Goal: Task Accomplishment & Management: Use online tool/utility

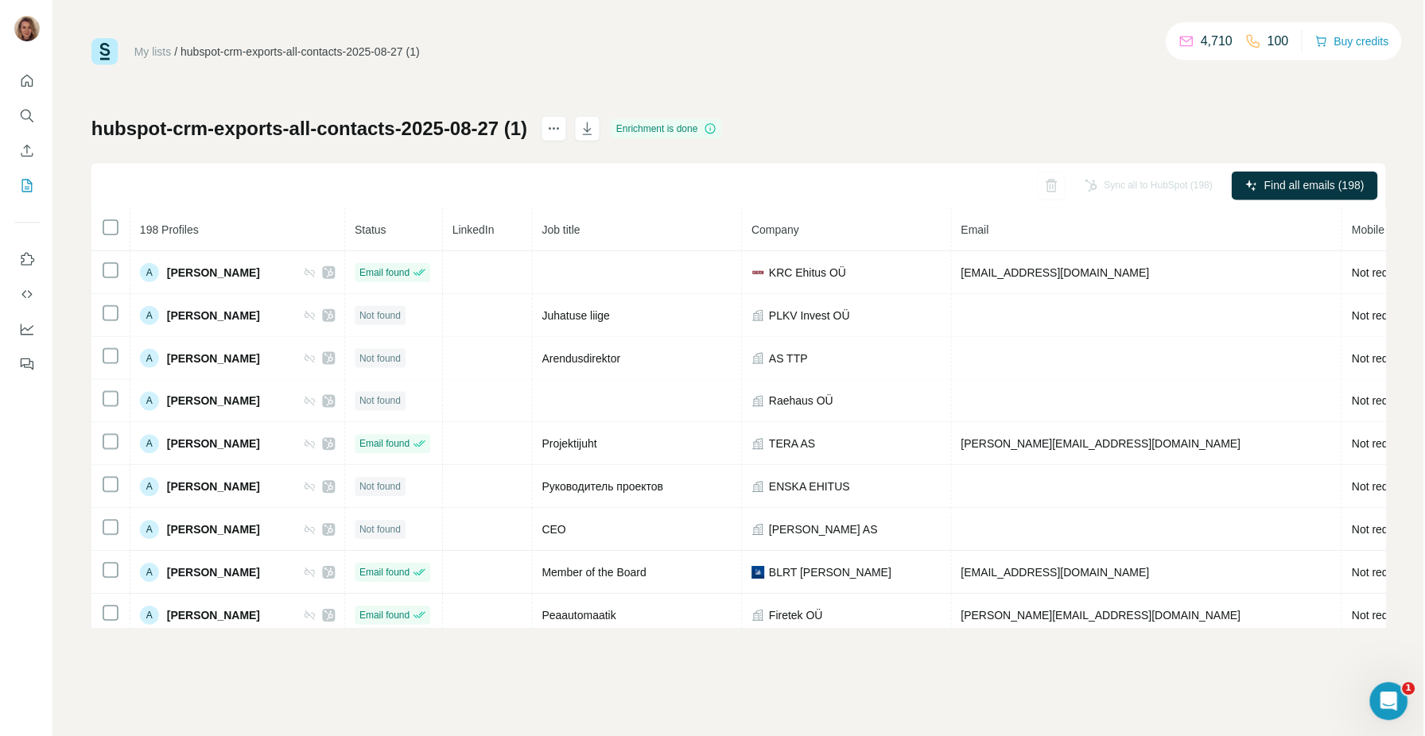
scroll to position [0, 77]
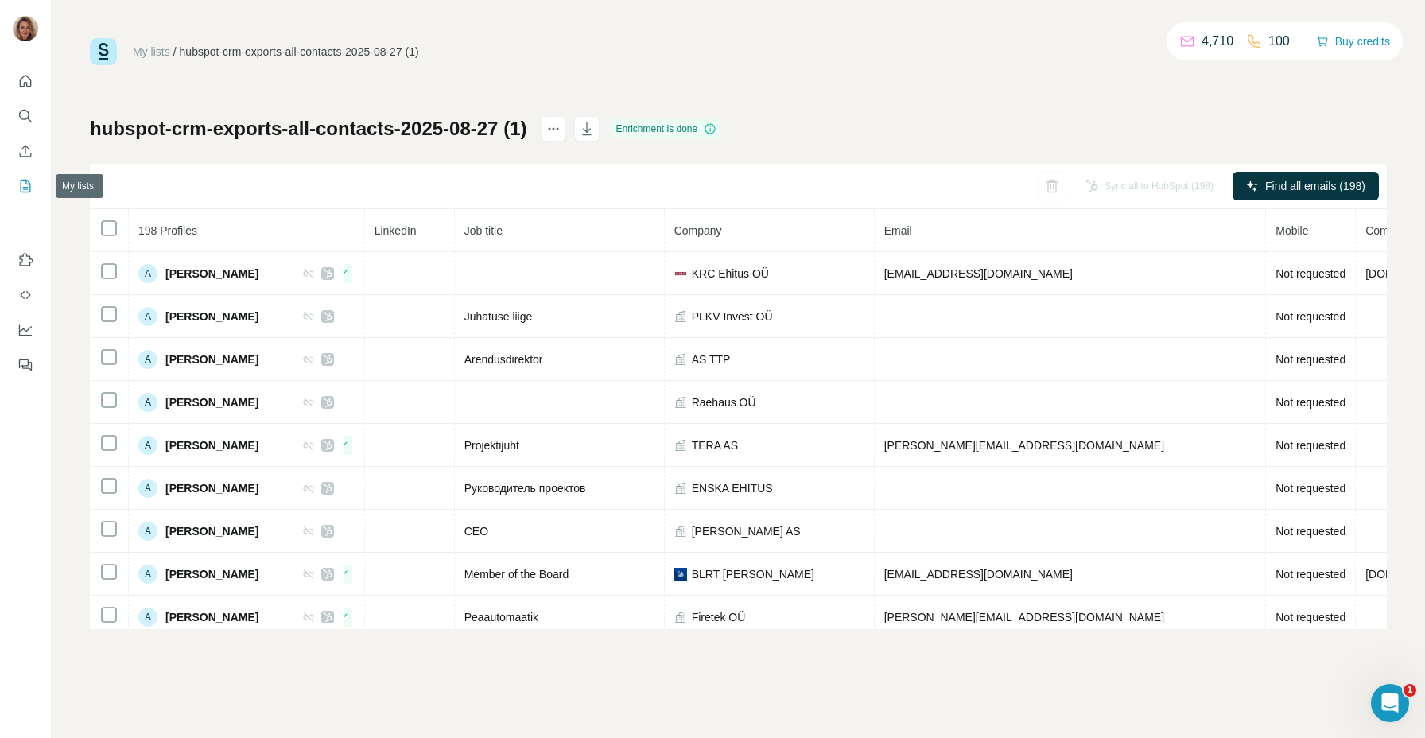
click at [30, 189] on icon "My lists" at bounding box center [26, 186] width 10 height 13
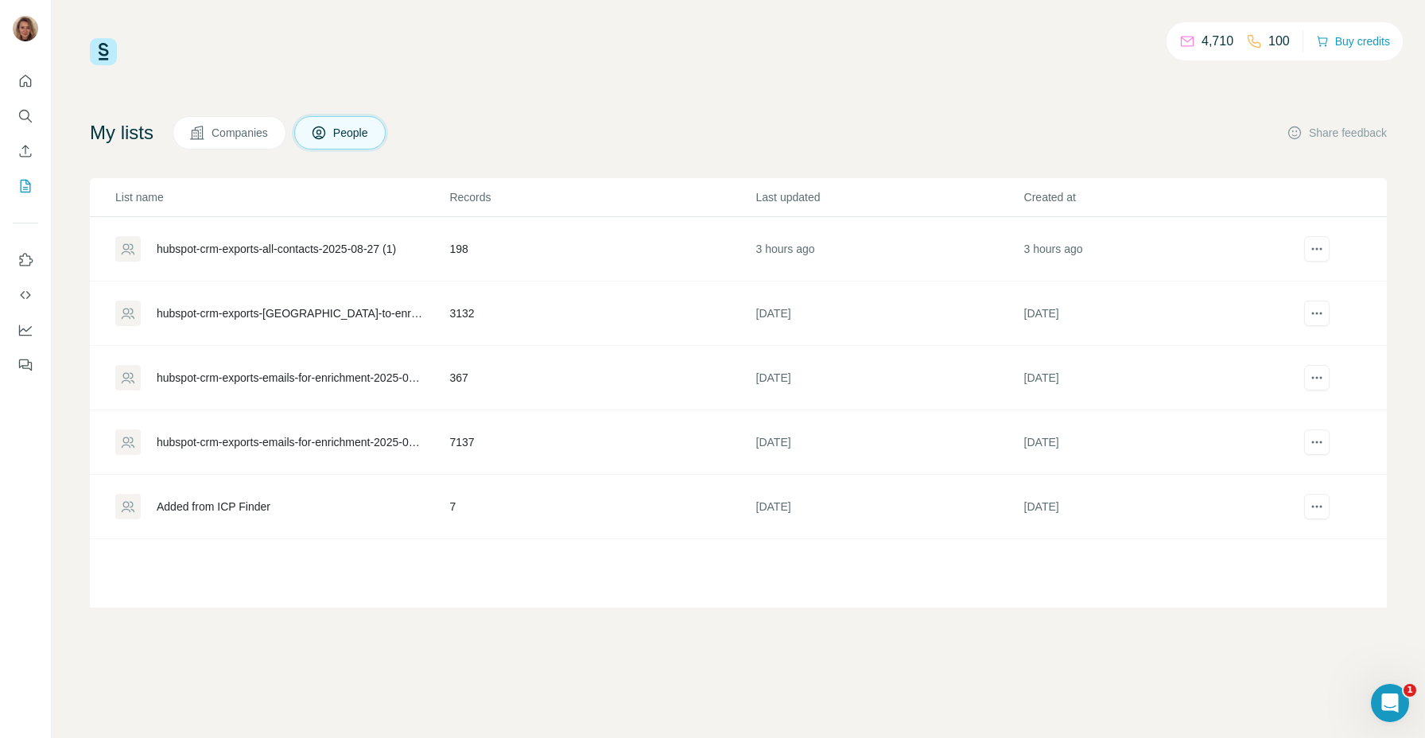
click at [348, 122] on button "People" at bounding box center [340, 132] width 92 height 33
click at [25, 153] on icon "Enrich CSV" at bounding box center [25, 151] width 16 height 16
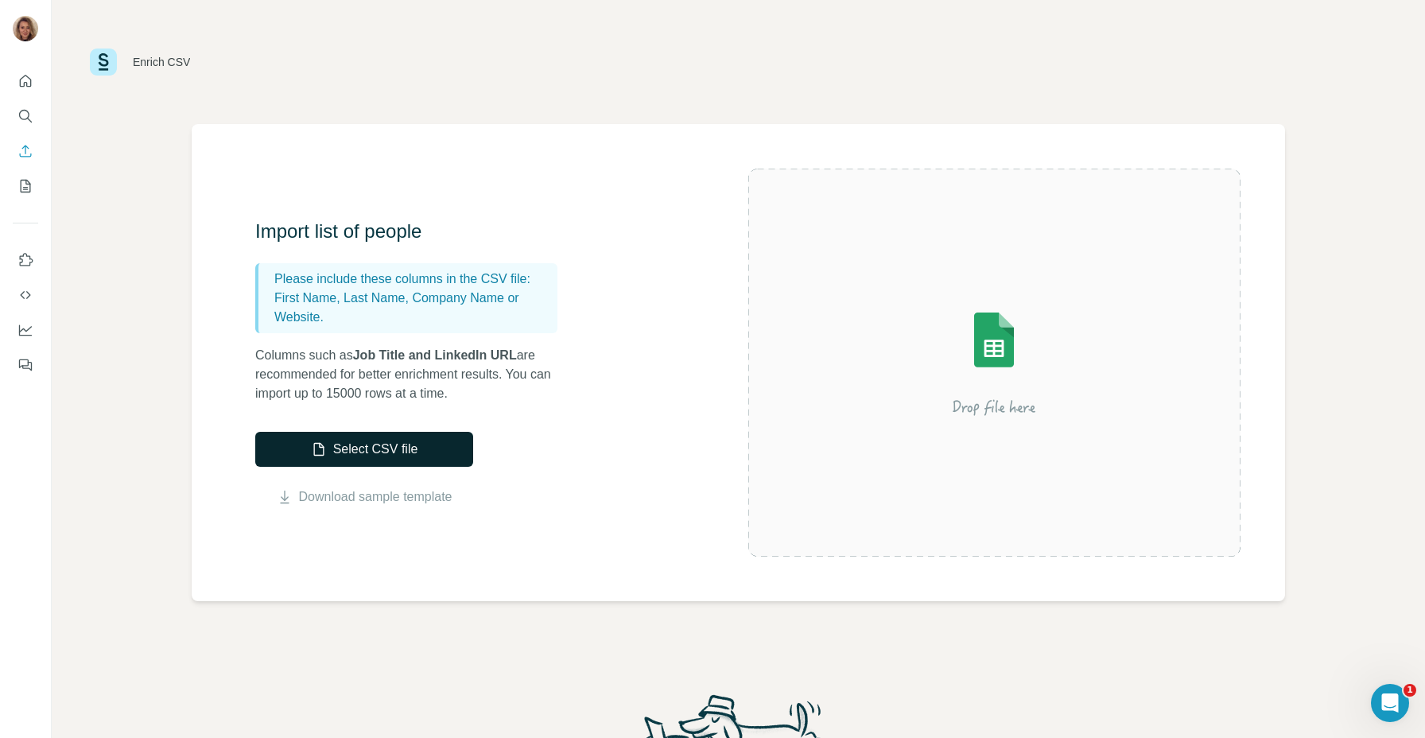
click at [377, 452] on button "Select CSV file" at bounding box center [364, 449] width 218 height 35
click at [344, 444] on button "Select CSV file" at bounding box center [364, 449] width 218 height 35
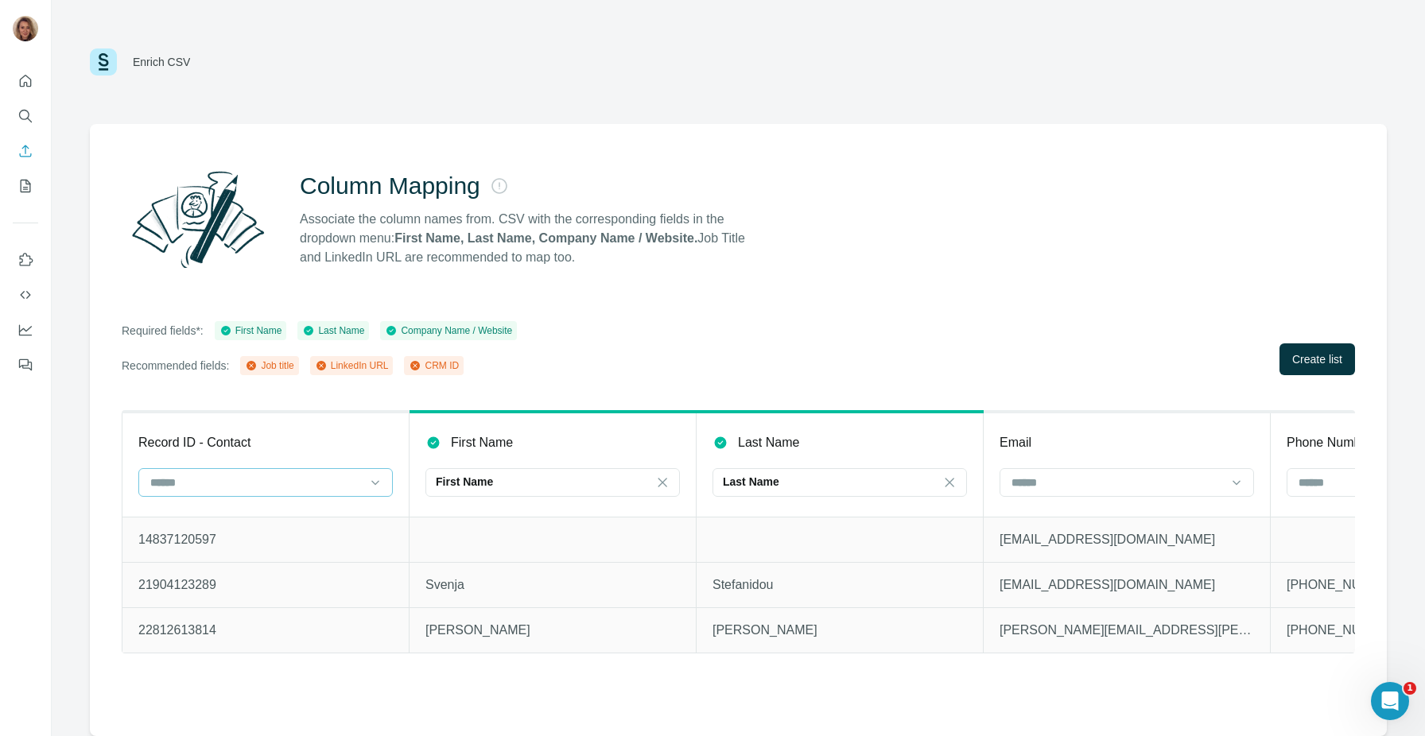
click at [302, 482] on input at bounding box center [256, 482] width 215 height 17
click at [285, 572] on div "CRM ID" at bounding box center [265, 576] width 227 height 16
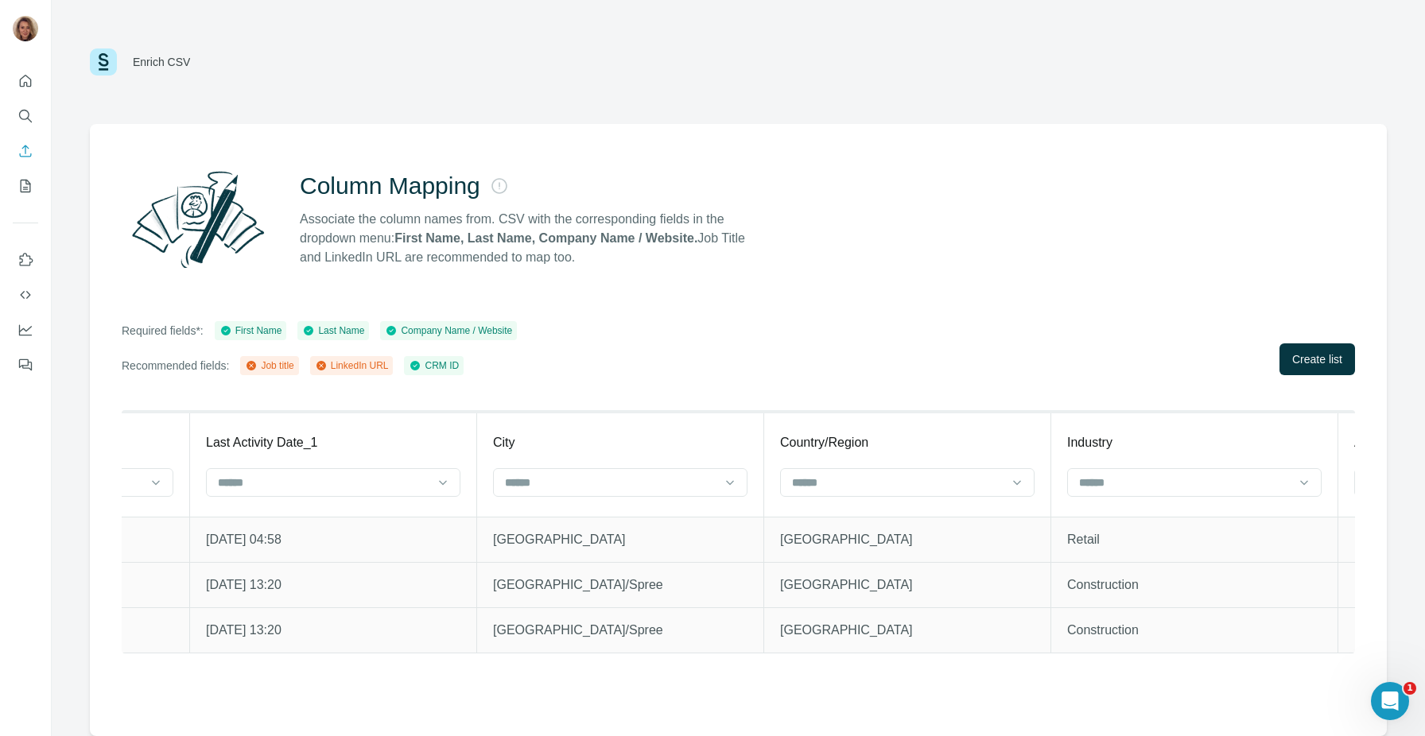
scroll to position [0, 4243]
click at [1310, 356] on span "Create list" at bounding box center [1317, 359] width 50 height 16
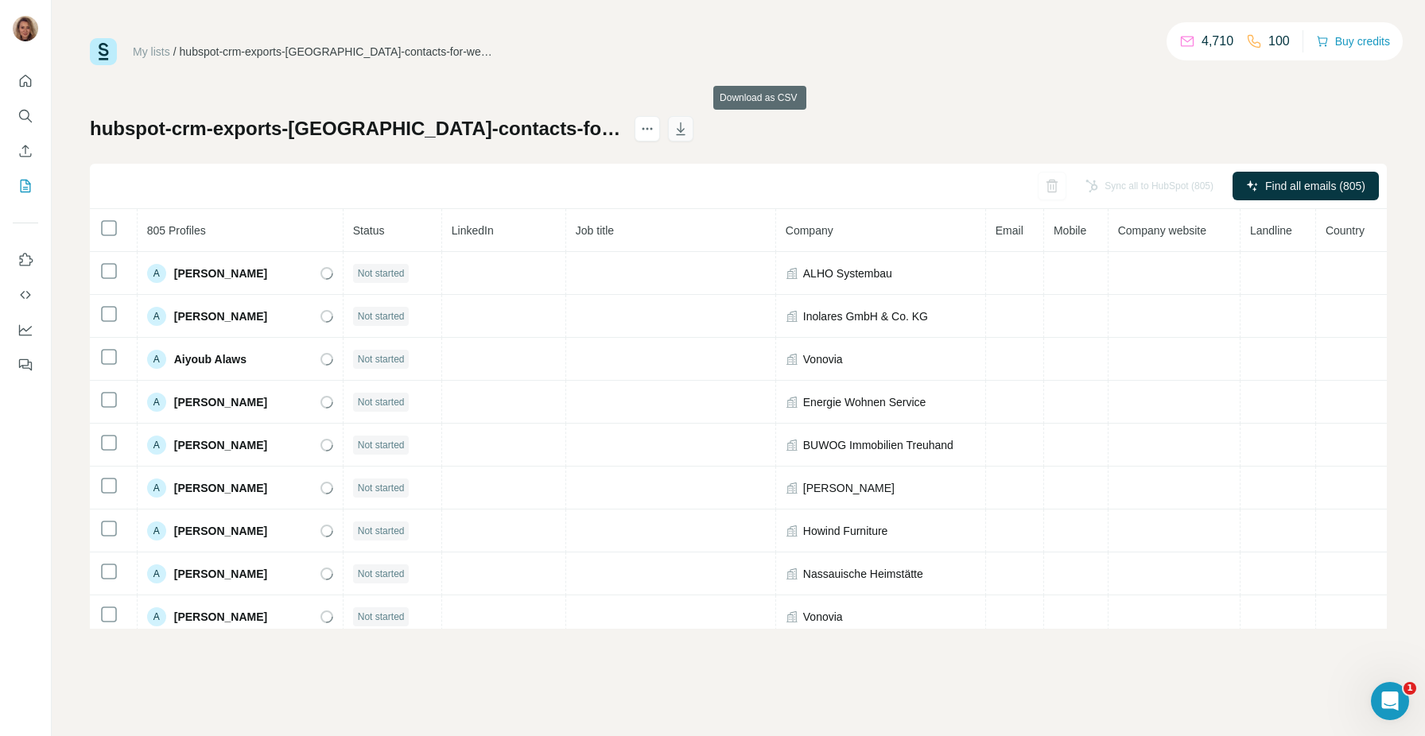
click at [689, 131] on icon "button" at bounding box center [681, 129] width 16 height 16
click at [735, 71] on div "My lists / hubspot-crm-exports-germany-contacts-for-webinar-2025-08-27 4,710 10…" at bounding box center [738, 333] width 1297 height 591
click at [689, 128] on icon "button" at bounding box center [681, 129] width 16 height 16
click at [912, 80] on div "My lists / hubspot-crm-exports-germany-contacts-for-webinar-2025-08-27 4,710 10…" at bounding box center [738, 333] width 1297 height 591
click at [685, 125] on icon "button" at bounding box center [681, 128] width 9 height 13
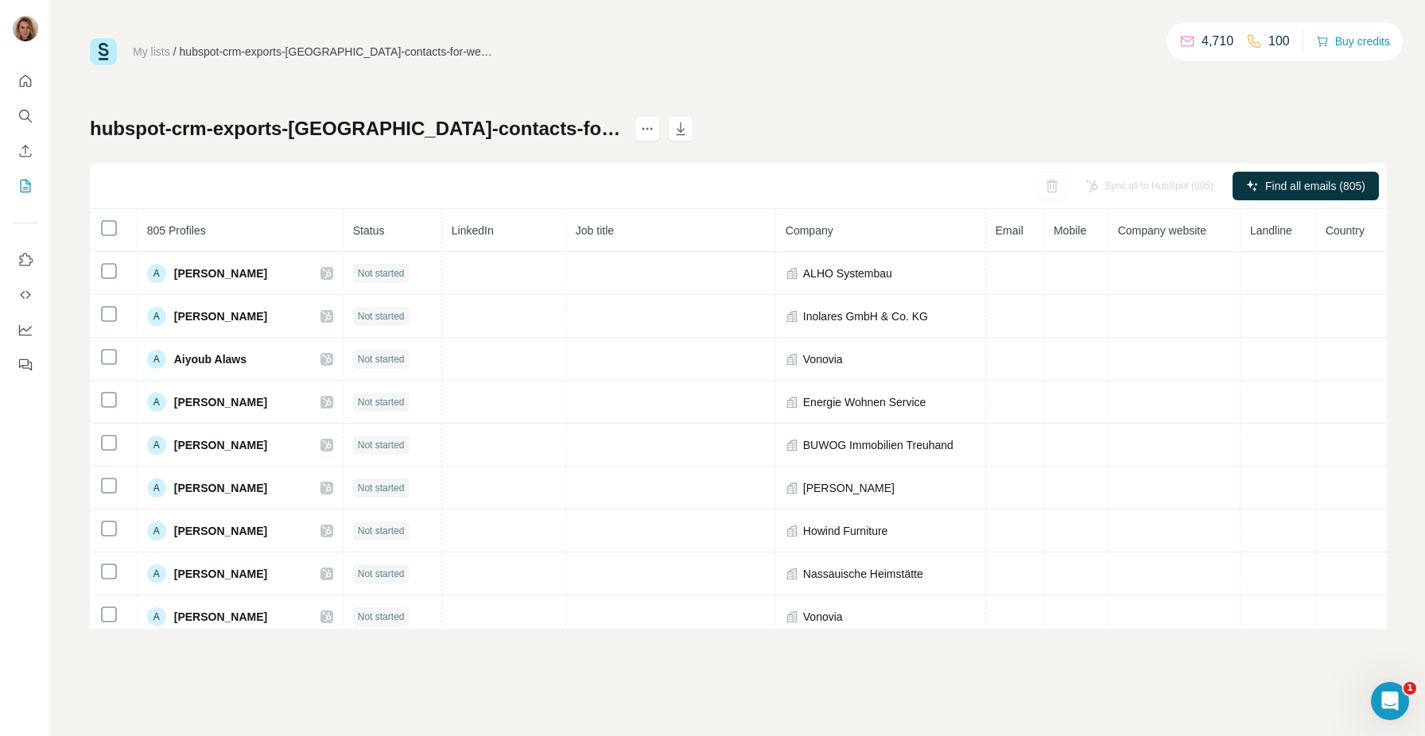
click at [809, 52] on div "My lists / hubspot-crm-exports-[GEOGRAPHIC_DATA]-contacts-for-webinar-2025-08-2…" at bounding box center [738, 51] width 1297 height 27
